Goal: Information Seeking & Learning: Check status

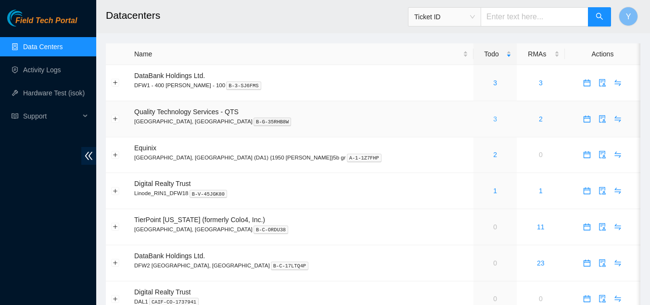
click at [493, 119] on link "3" at bounding box center [495, 119] width 4 height 8
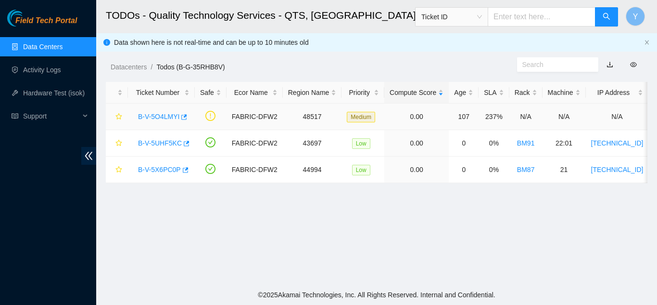
click at [158, 115] on link "B-V-5O4LMYI" at bounding box center [158, 117] width 41 height 8
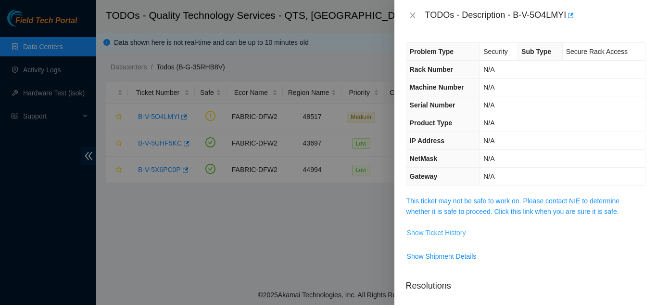
click at [420, 232] on span "Show Ticket History" at bounding box center [436, 232] width 59 height 11
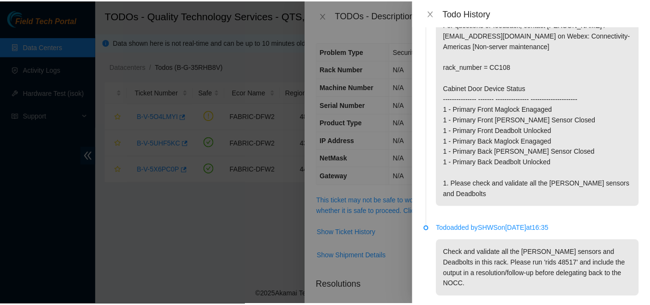
scroll to position [144, 0]
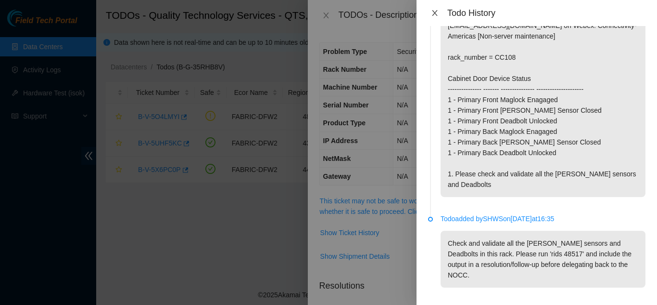
click at [434, 13] on icon "close" at bounding box center [435, 13] width 8 height 8
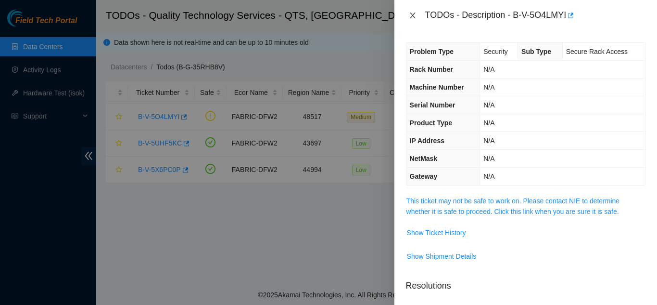
click at [412, 13] on icon "close" at bounding box center [413, 16] width 8 height 8
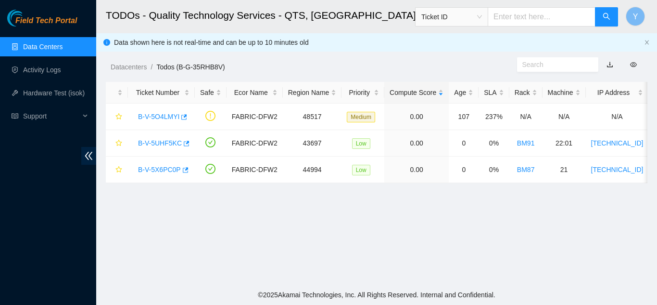
click at [63, 46] on link "Data Centers" at bounding box center [42, 47] width 39 height 8
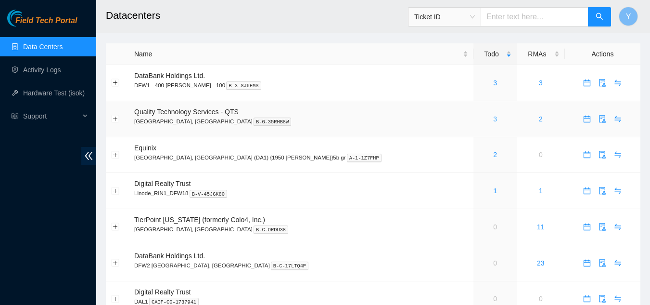
click at [493, 119] on link "3" at bounding box center [495, 119] width 4 height 8
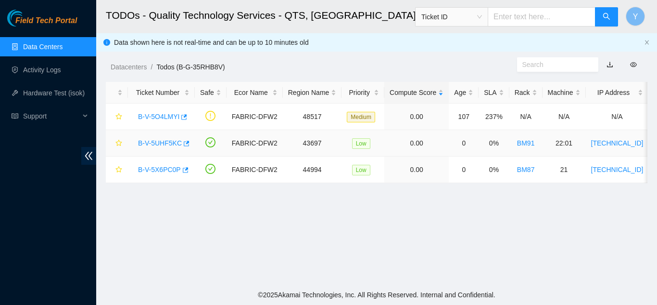
click at [171, 141] on link "B-V-5UHF5KC" at bounding box center [160, 143] width 44 height 8
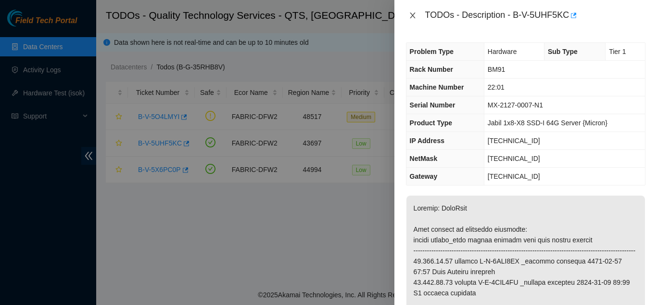
click at [413, 17] on icon "close" at bounding box center [413, 16] width 8 height 8
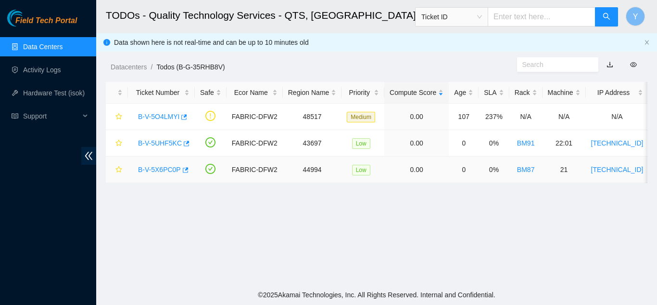
click at [161, 169] on link "B-V-5X6PC0P" at bounding box center [159, 170] width 43 height 8
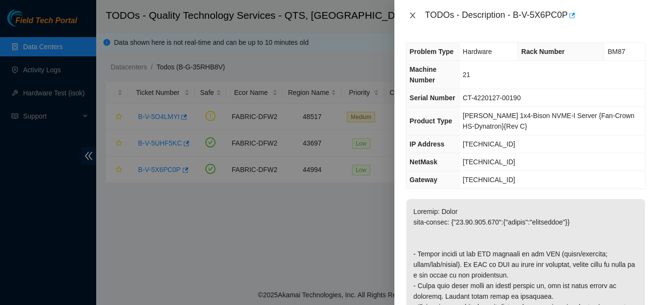
click at [414, 16] on icon "close" at bounding box center [413, 16] width 8 height 8
